Goal: Information Seeking & Learning: Get advice/opinions

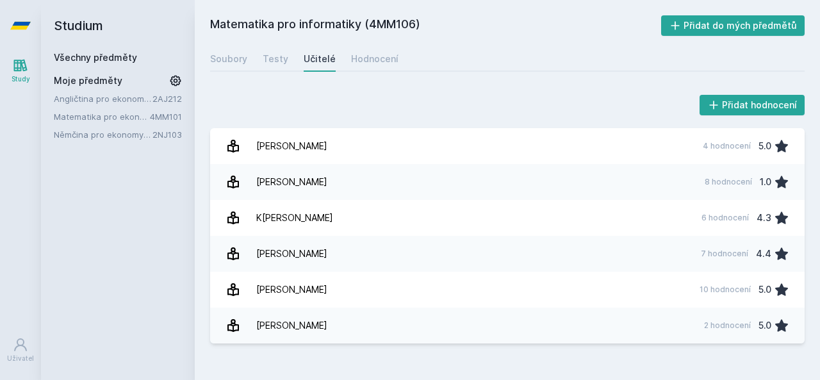
click at [129, 101] on link "Angličtina pro ekonomická studia 2 (B2/C1)" at bounding box center [103, 98] width 99 height 13
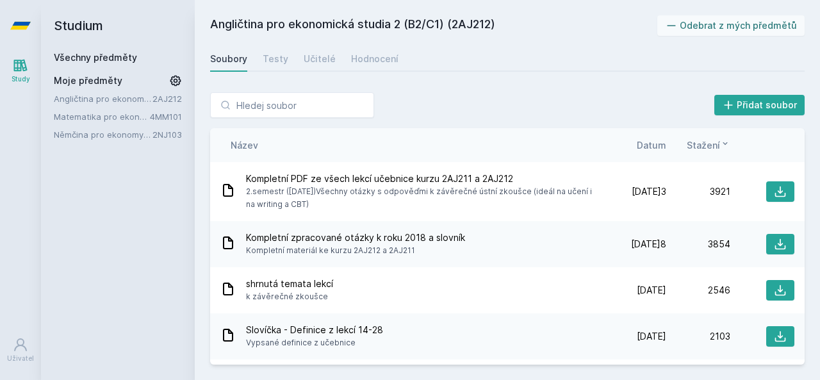
click at [173, 79] on icon at bounding box center [175, 80] width 13 height 13
click at [172, 101] on icon at bounding box center [177, 99] width 10 height 10
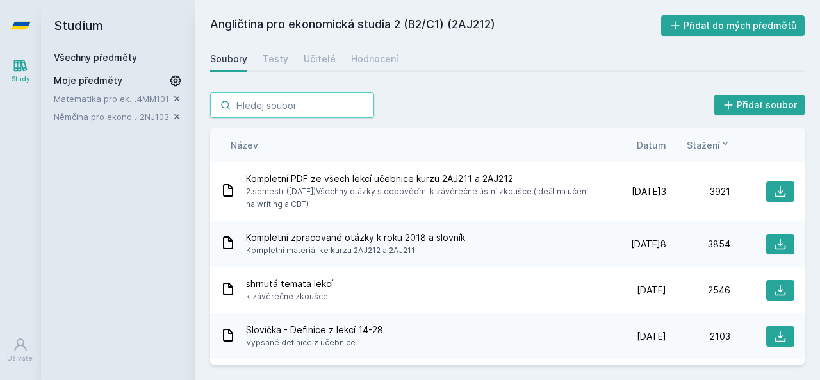
click at [256, 101] on input "search" at bounding box center [292, 105] width 164 height 26
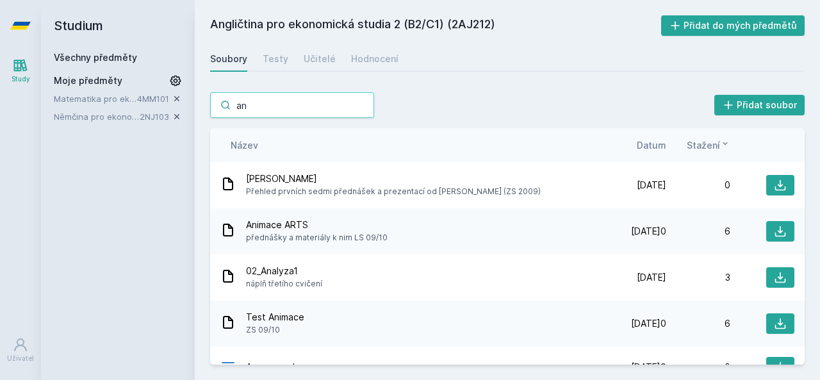
type input "an"
click at [80, 83] on span "Moje předměty" at bounding box center [88, 80] width 69 height 13
click at [94, 56] on link "Všechny předměty" at bounding box center [95, 57] width 83 height 11
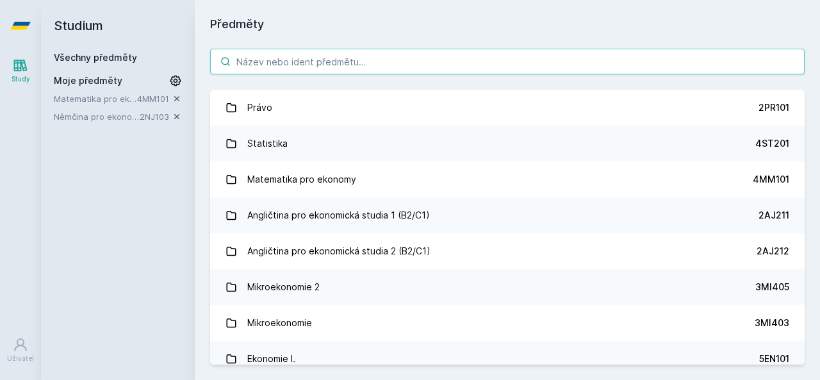
click at [280, 67] on input "search" at bounding box center [507, 62] width 595 height 26
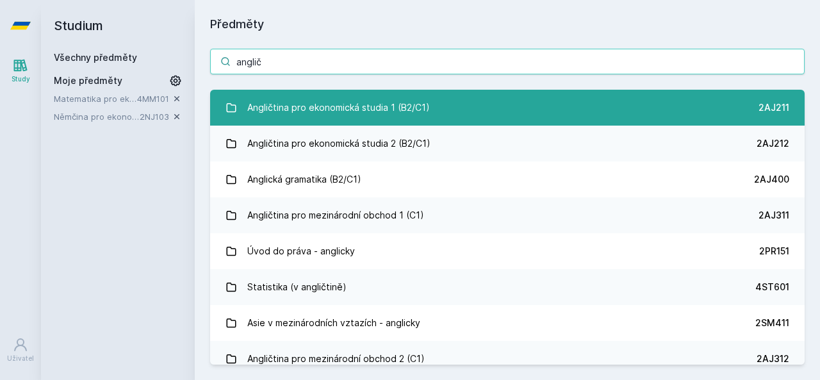
type input "anglič"
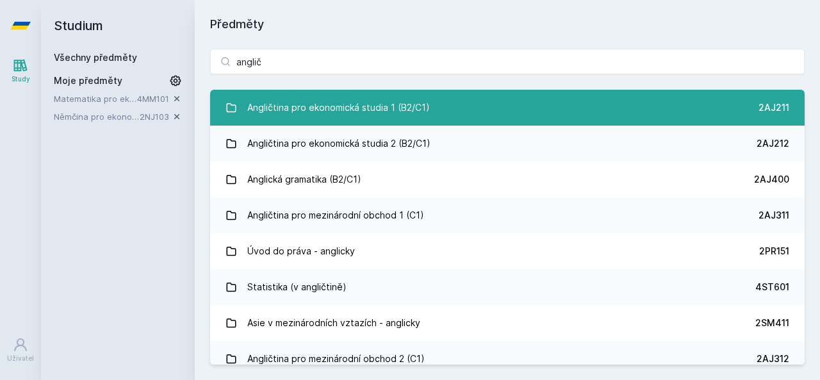
click at [329, 113] on div "Angličtina pro ekonomická studia 1 (B2/C1)" at bounding box center [338, 108] width 183 height 26
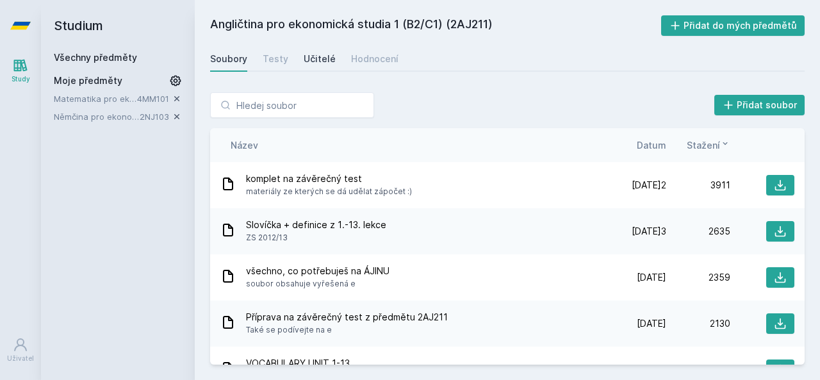
click at [329, 60] on div "Učitelé" at bounding box center [320, 59] width 32 height 13
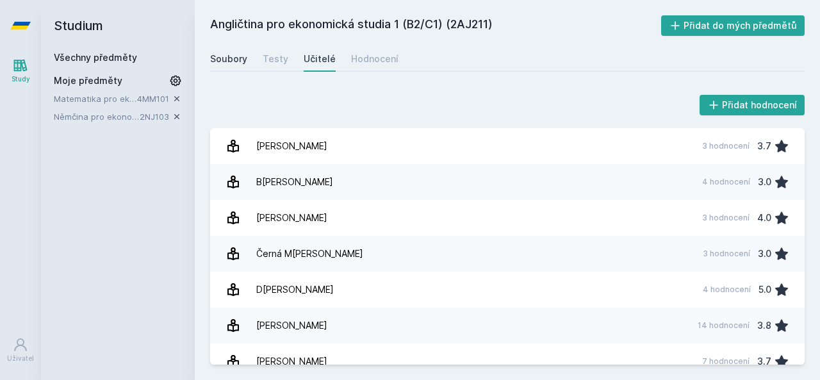
click at [227, 60] on div "Soubory" at bounding box center [228, 59] width 37 height 13
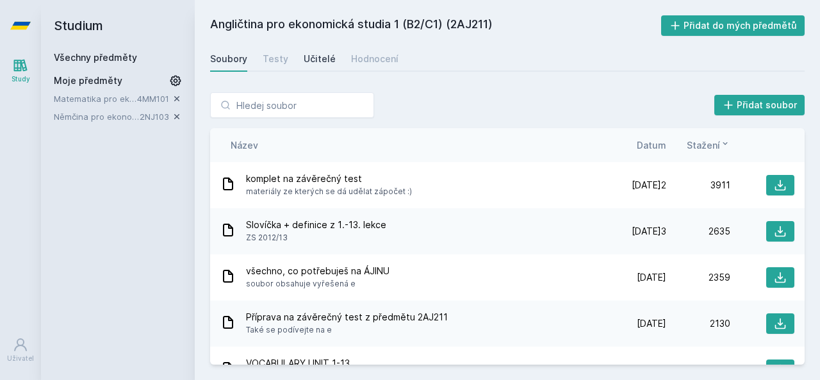
click at [308, 60] on div "Učitelé" at bounding box center [320, 59] width 32 height 13
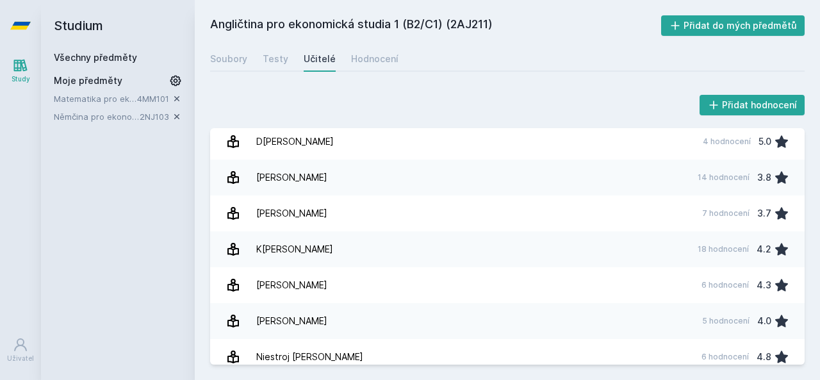
scroll to position [149, 0]
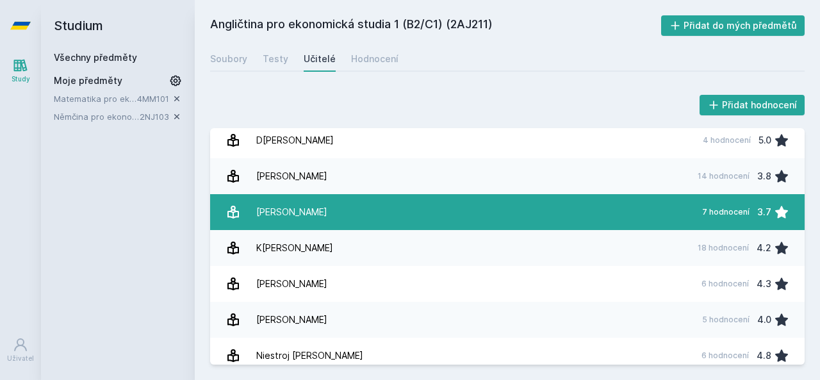
click at [387, 200] on link "[PERSON_NAME] 7 hodnocení 3.7" at bounding box center [507, 212] width 595 height 36
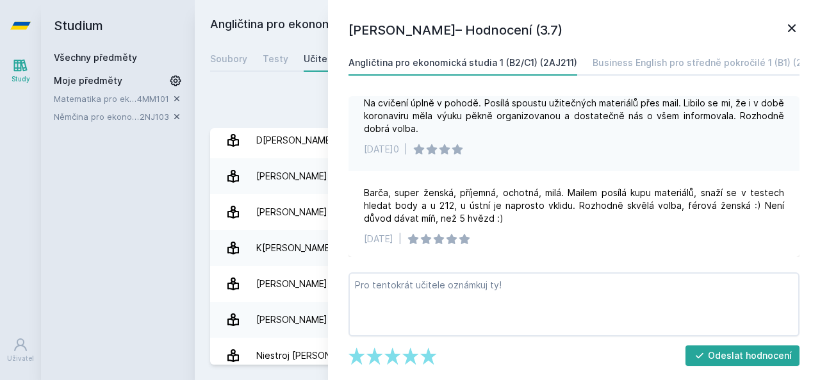
scroll to position [544, 0]
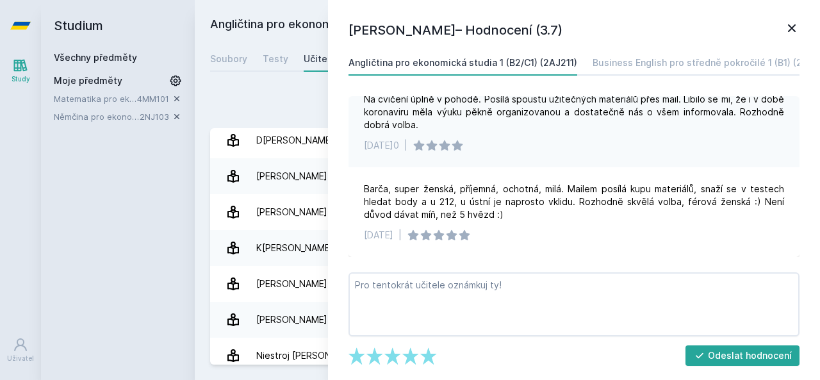
click at [288, 104] on div "Přidat hodnocení" at bounding box center [507, 105] width 595 height 26
click at [232, 103] on div "Přidat hodnocení" at bounding box center [507, 105] width 595 height 26
click at [791, 24] on icon at bounding box center [791, 28] width 15 height 15
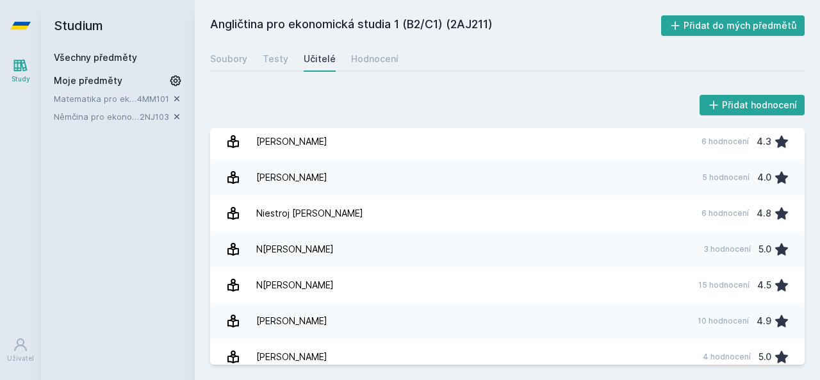
scroll to position [299, 0]
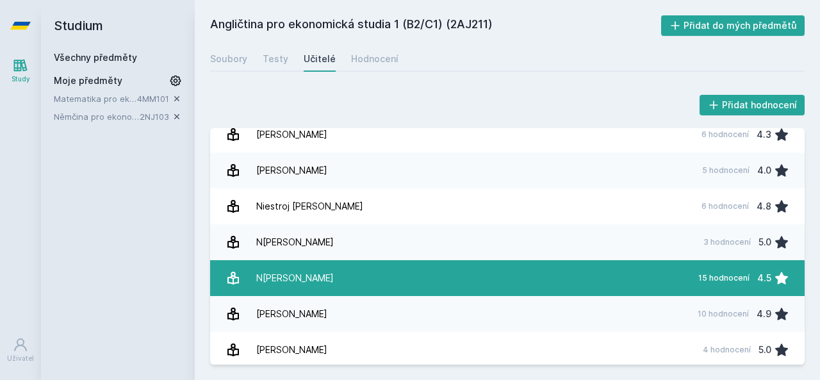
click at [361, 277] on link "[PERSON_NAME] 15 hodnocení 4.5" at bounding box center [507, 278] width 595 height 36
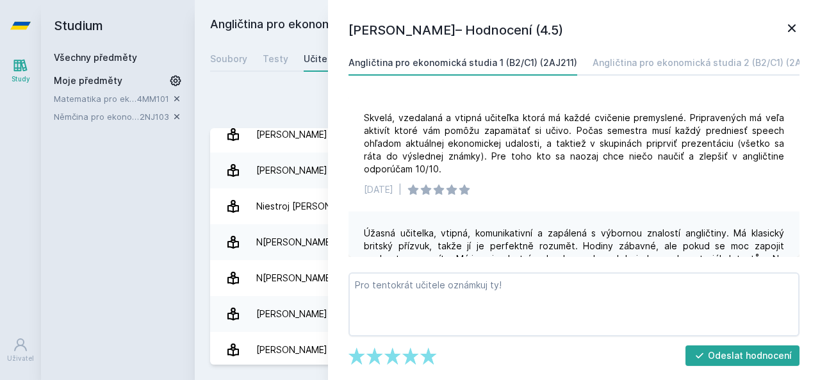
click at [256, 87] on div "Přidat hodnocení [PERSON_NAME]– Hodnocení (4.5) Angličtina pro ekonomická studi…" at bounding box center [507, 228] width 625 height 303
click at [783, 25] on h1 "[PERSON_NAME]– Hodnocení (4.5)" at bounding box center [567, 30] width 436 height 19
click at [787, 26] on icon at bounding box center [791, 28] width 15 height 15
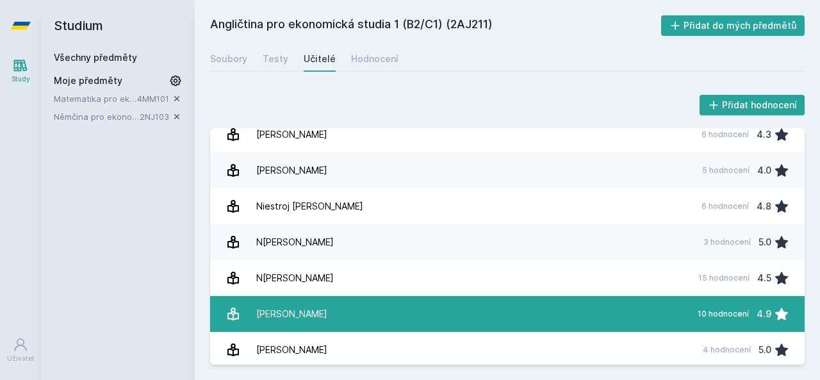
click at [368, 316] on link "[PERSON_NAME] 10 hodnocení 4.9" at bounding box center [507, 314] width 595 height 36
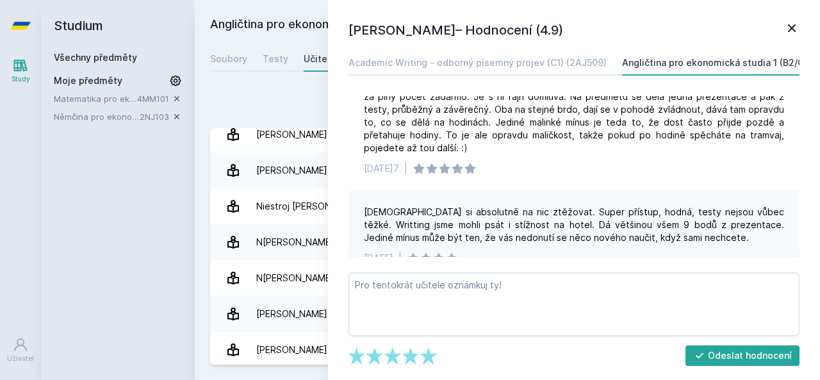
scroll to position [877, 0]
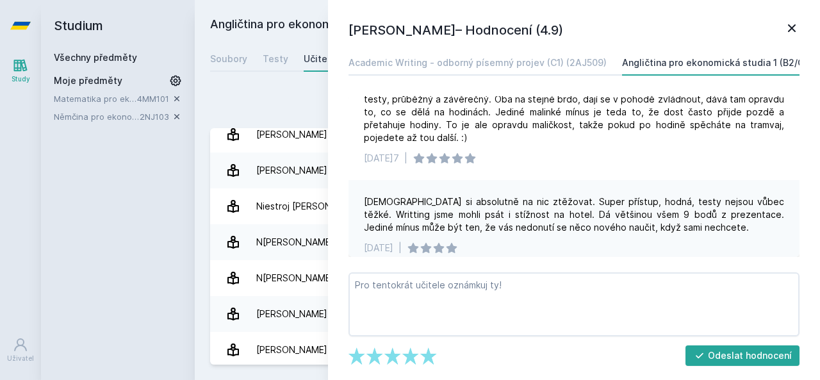
click at [233, 95] on div "Přidat hodnocení" at bounding box center [507, 105] width 595 height 26
click at [787, 28] on icon at bounding box center [791, 28] width 15 height 15
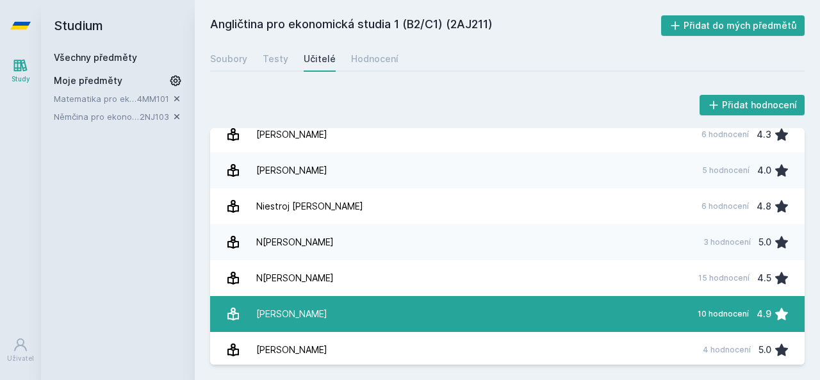
click at [383, 314] on link "[PERSON_NAME] 10 hodnocení 4.9" at bounding box center [507, 314] width 595 height 36
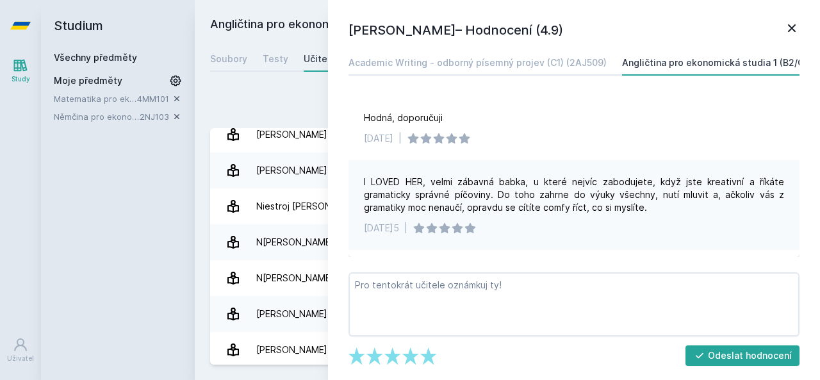
click at [255, 125] on div "Přidat hodnocení [PERSON_NAME]– Hodnocení (4.9) Academic Writing - odborný píse…" at bounding box center [507, 228] width 595 height 272
click at [261, 106] on div "Přidat hodnocení" at bounding box center [507, 105] width 595 height 26
drag, startPoint x: 810, startPoint y: 28, endPoint x: 803, endPoint y: 26, distance: 6.7
click at [806, 27] on div "[PERSON_NAME] – Hodnocení (4.9) Academic Writing - odborný písemný projev (C1) …" at bounding box center [574, 190] width 492 height 380
click at [794, 24] on icon at bounding box center [791, 28] width 15 height 15
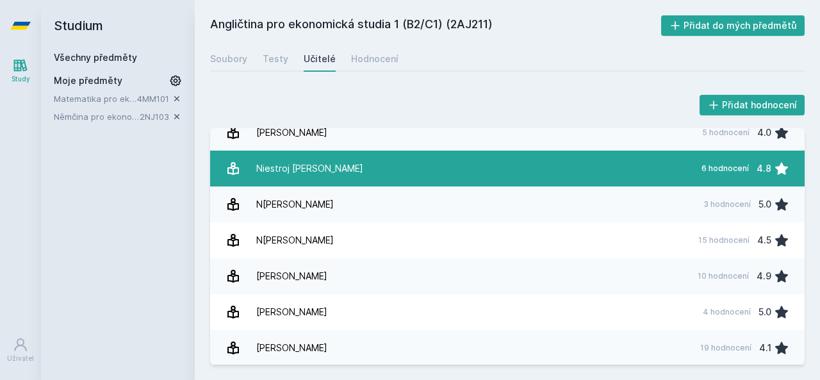
scroll to position [409, 0]
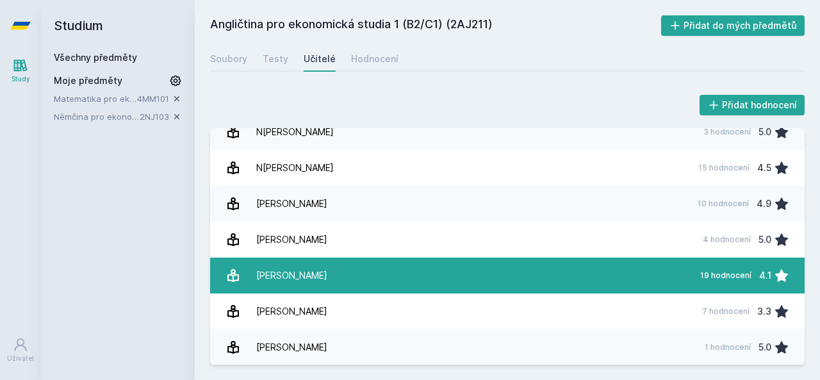
click at [405, 267] on link "[PERSON_NAME] 19 hodnocení 4.1" at bounding box center [507, 276] width 595 height 36
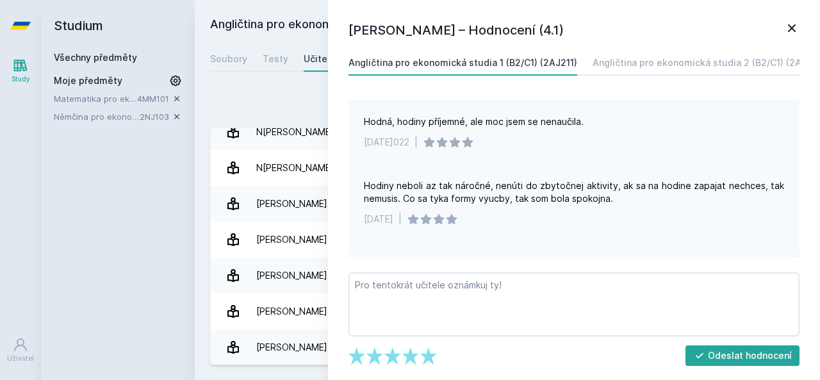
scroll to position [341, 0]
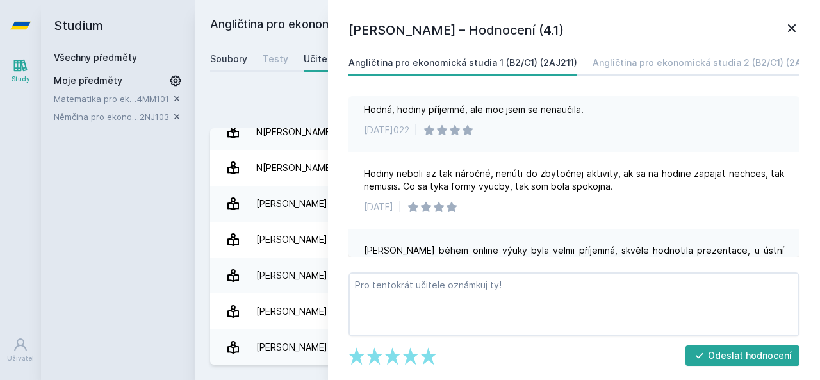
click at [240, 58] on div "Soubory" at bounding box center [228, 59] width 37 height 13
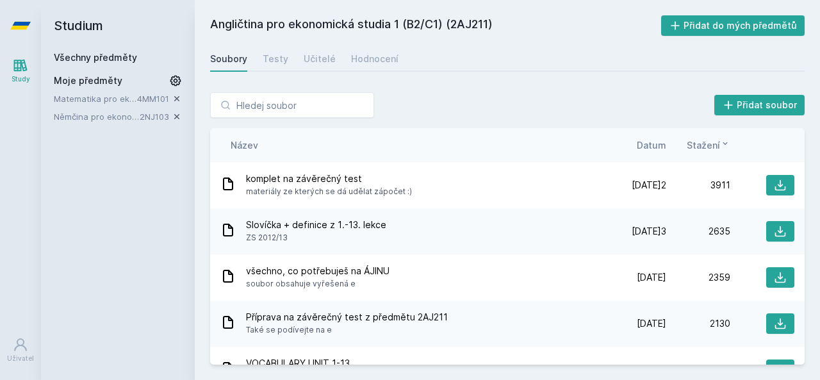
click at [240, 67] on link "Soubory" at bounding box center [228, 59] width 37 height 26
click at [304, 62] on div "Učitelé" at bounding box center [320, 59] width 32 height 13
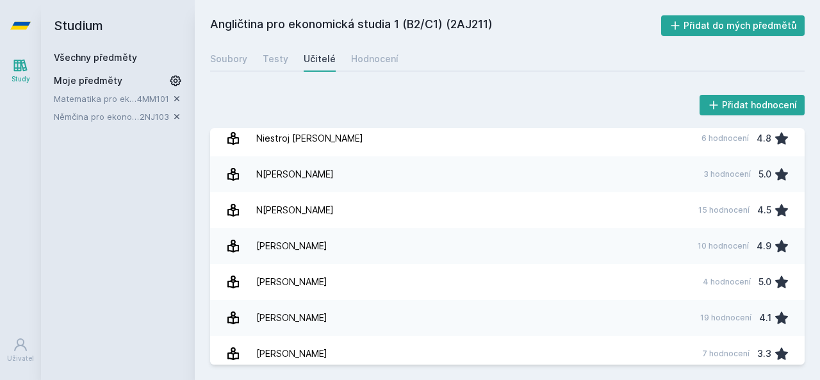
scroll to position [409, 0]
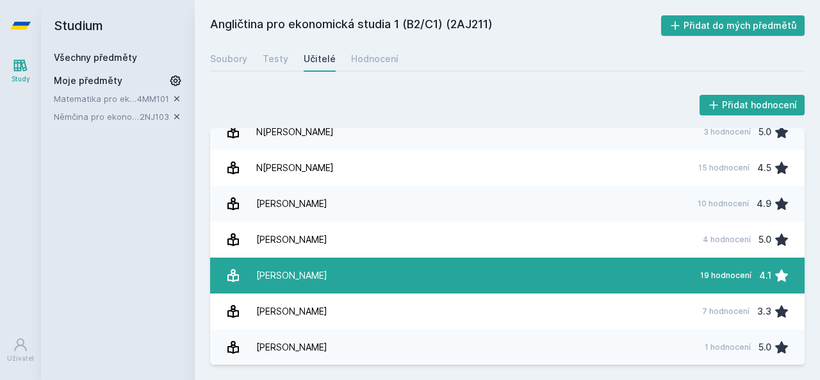
click at [262, 281] on div "[PERSON_NAME]" at bounding box center [291, 276] width 71 height 26
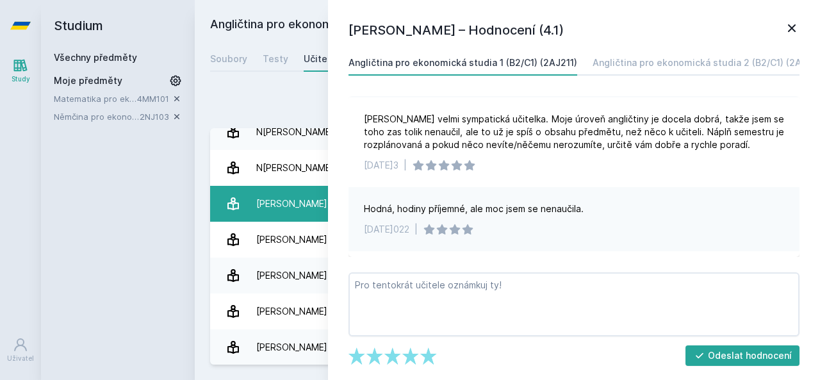
scroll to position [256, 0]
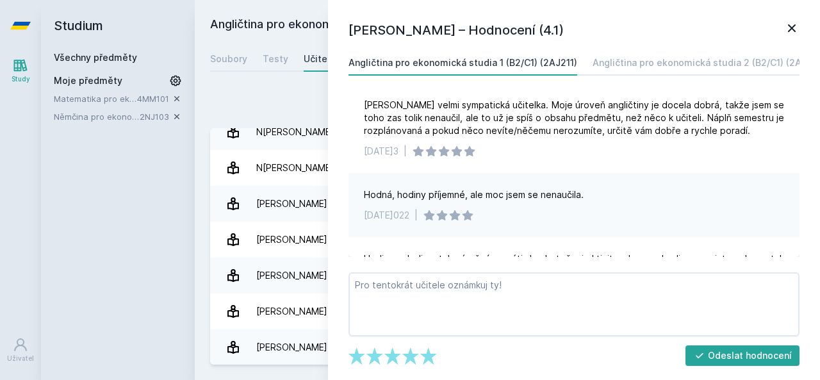
click at [204, 238] on div "Přidat hodnocení [PERSON_NAME] – Hodnocení (4.1) Angličtina pro ekonomická stud…" at bounding box center [507, 228] width 625 height 303
click at [788, 22] on icon at bounding box center [791, 28] width 15 height 15
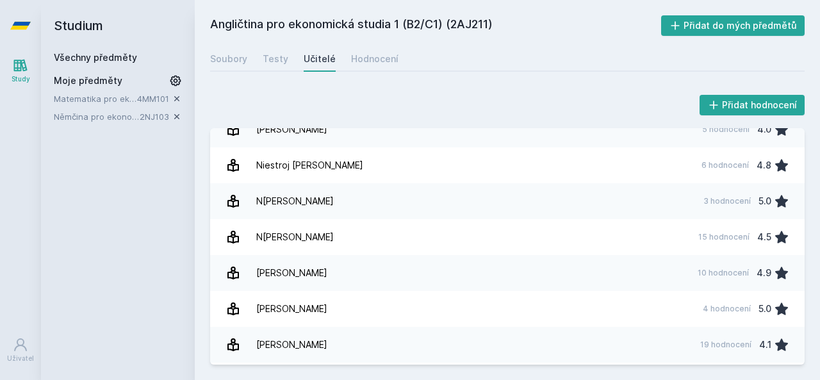
scroll to position [341, 0]
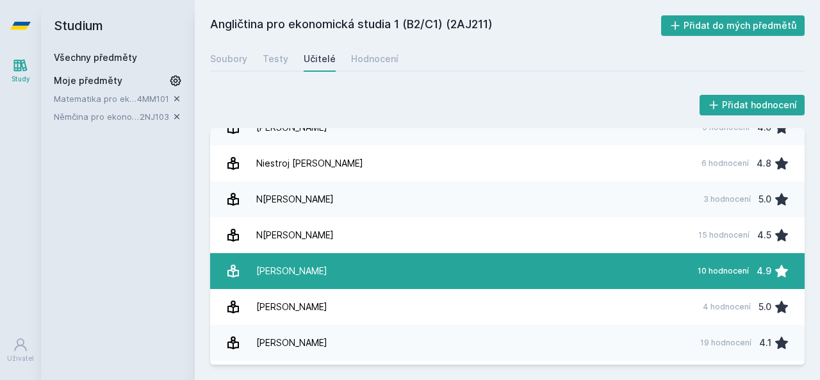
click at [311, 261] on div "[PERSON_NAME]" at bounding box center [291, 271] width 71 height 26
